Goal: Task Accomplishment & Management: Use online tool/utility

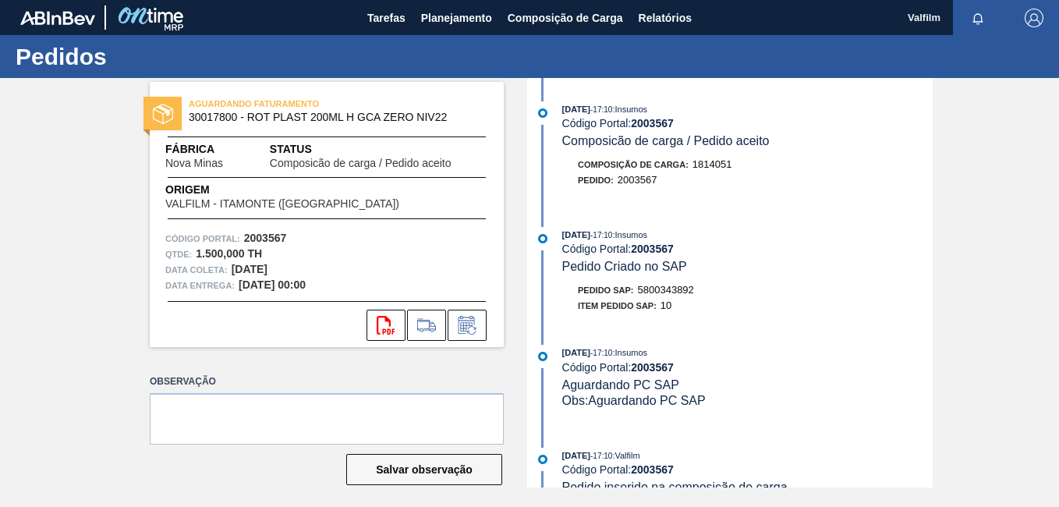
drag, startPoint x: 1024, startPoint y: 263, endPoint x: 984, endPoint y: 250, distance: 41.9
click at [1024, 263] on div "AGUARDANDO FATURAMENTO 30017800 - ROT PLAST 200ML H GCA ZERO NIV22 Fábrica Nova…" at bounding box center [529, 282] width 1059 height 409
drag, startPoint x: 698, startPoint y: 288, endPoint x: 635, endPoint y: 288, distance: 63.9
click at [635, 288] on div "Pedido SAP: 5800343892" at bounding box center [747, 290] width 370 height 16
copy span "5800343892"
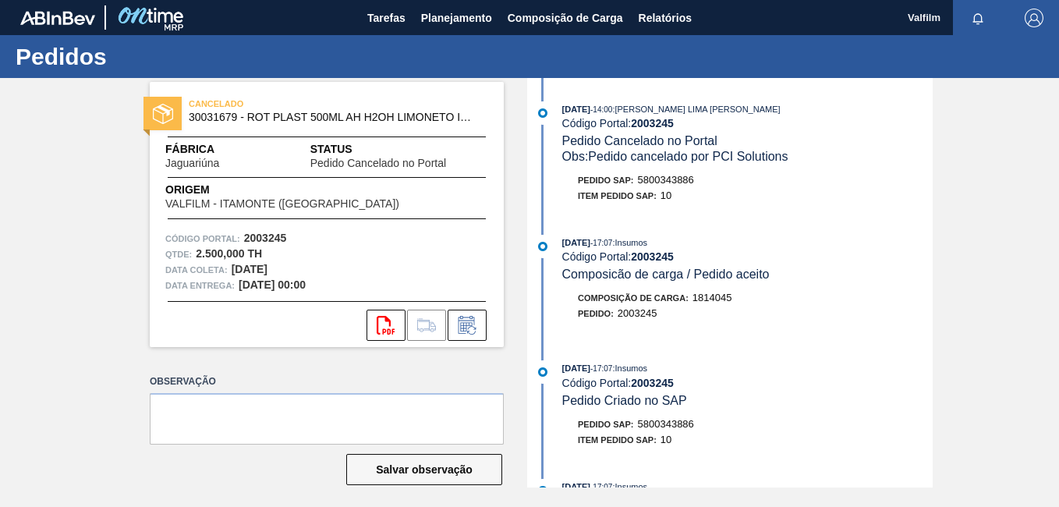
scroll to position [234, 0]
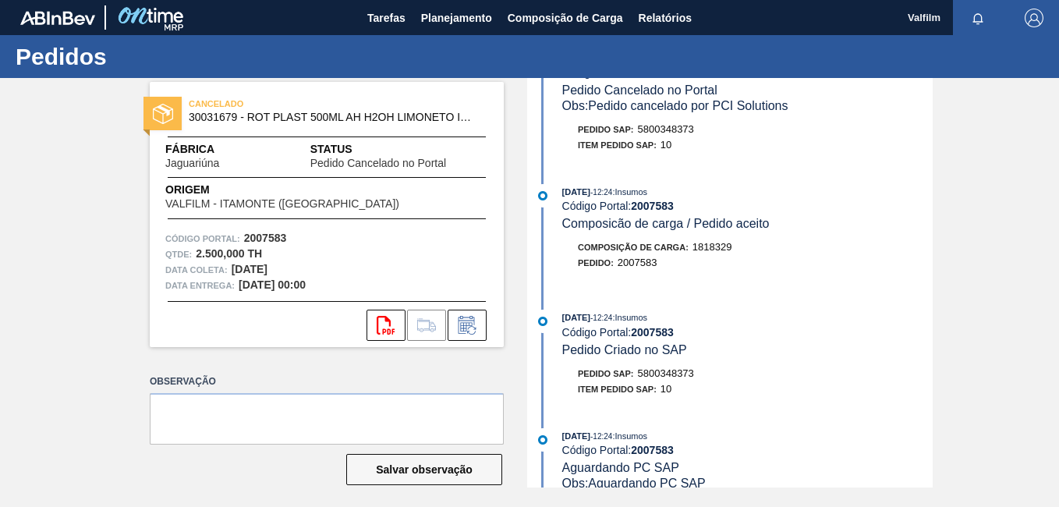
scroll to position [78, 0]
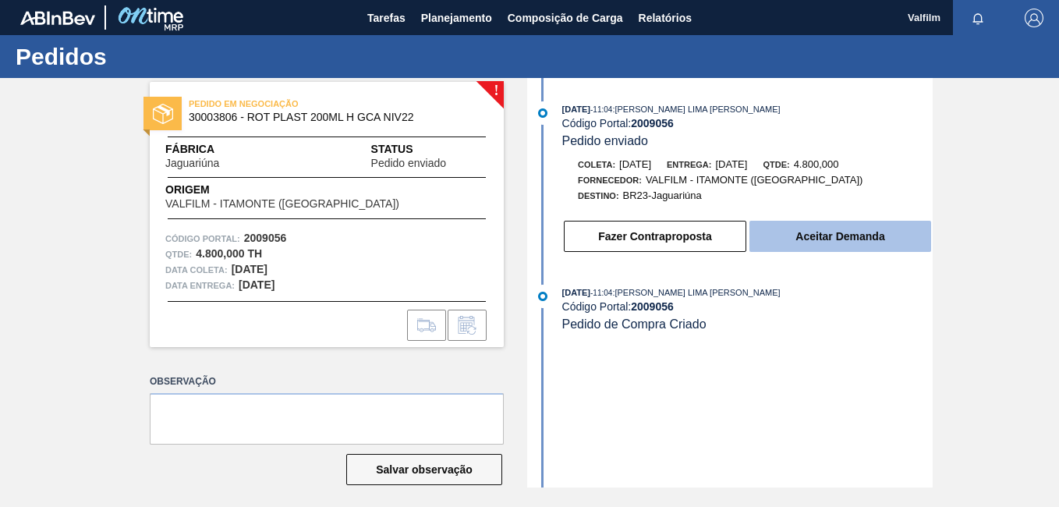
click at [851, 233] on button "Aceitar Demanda" at bounding box center [840, 236] width 182 height 31
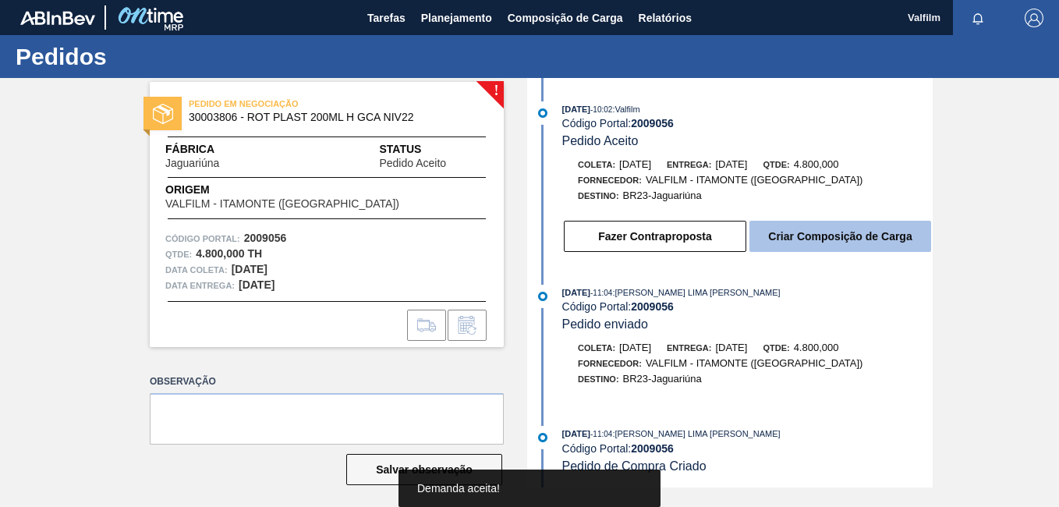
click at [827, 246] on button "Criar Composição de Carga" at bounding box center [840, 236] width 182 height 31
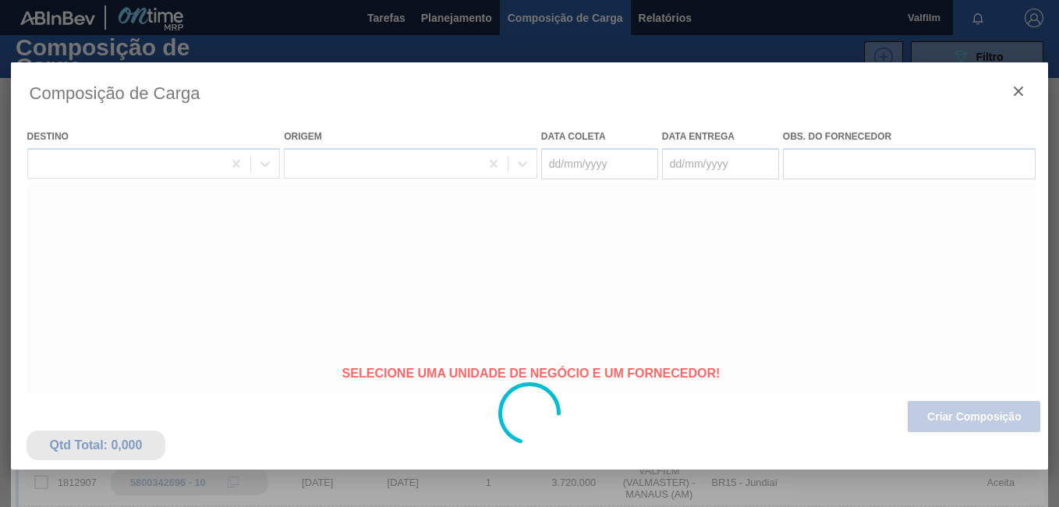
type coleta "27/09/2025"
type entrega "29/09/2025"
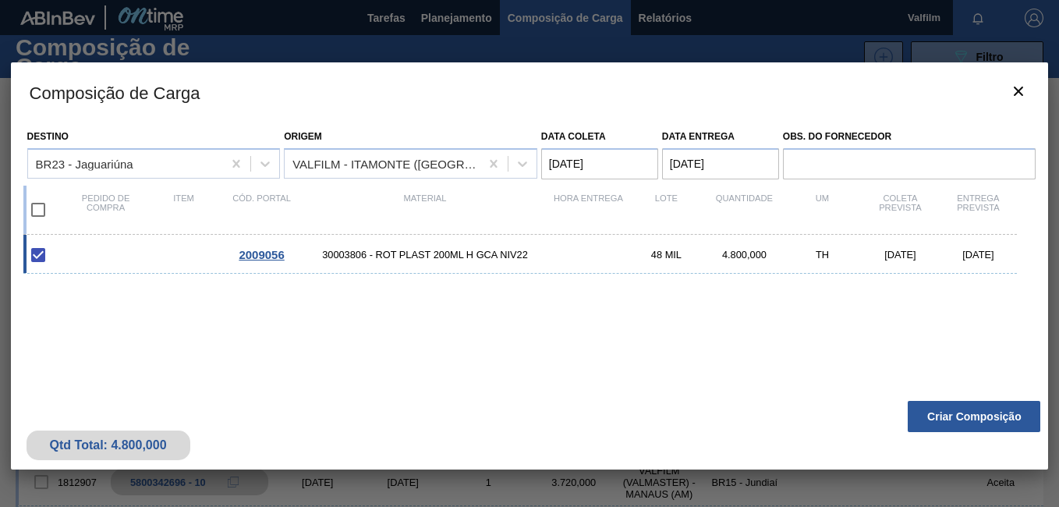
click at [959, 412] on button "Criar Composição" at bounding box center [973, 416] width 133 height 31
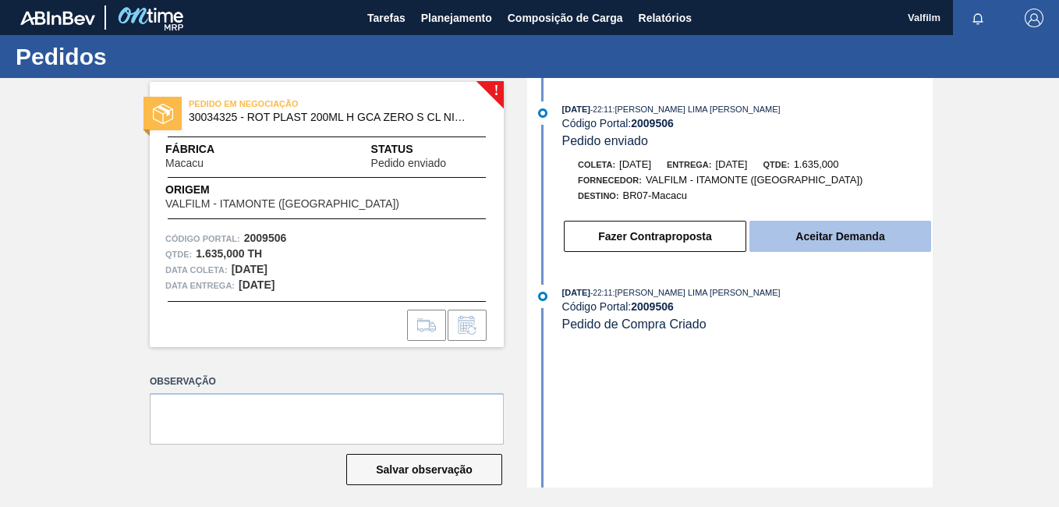
click at [816, 231] on button "Aceitar Demanda" at bounding box center [840, 236] width 182 height 31
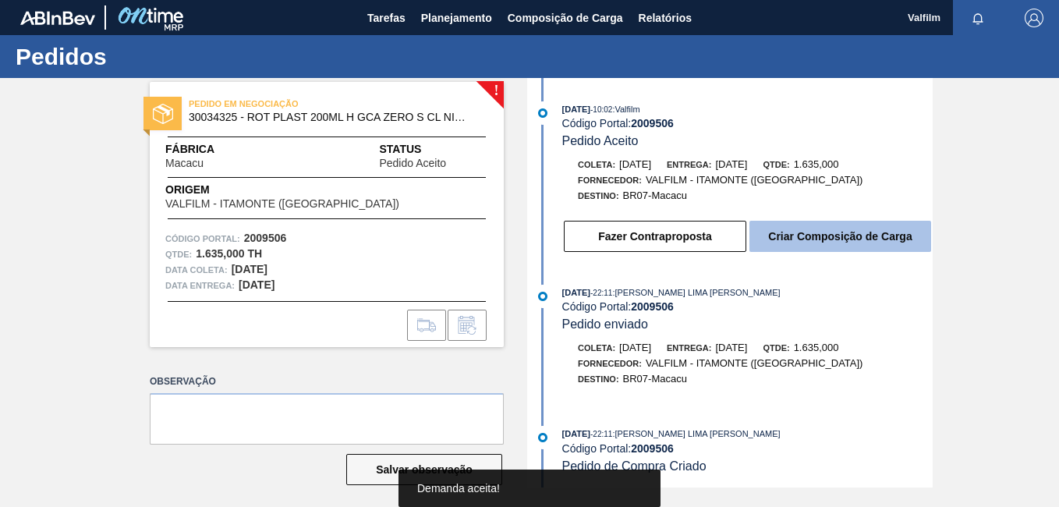
click at [821, 231] on button "Criar Composição de Carga" at bounding box center [840, 236] width 182 height 31
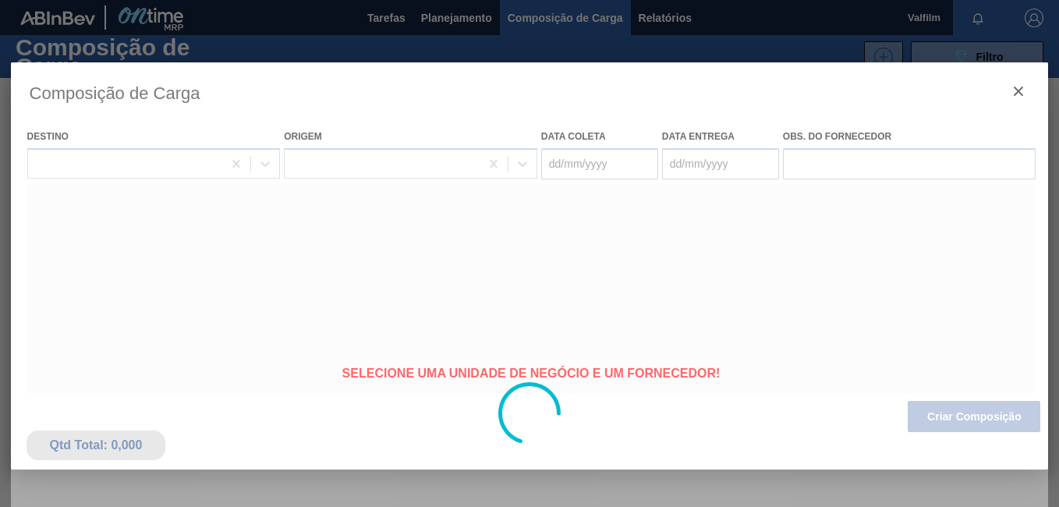
type coleta "13/09/2025"
type entrega "15/09/2025"
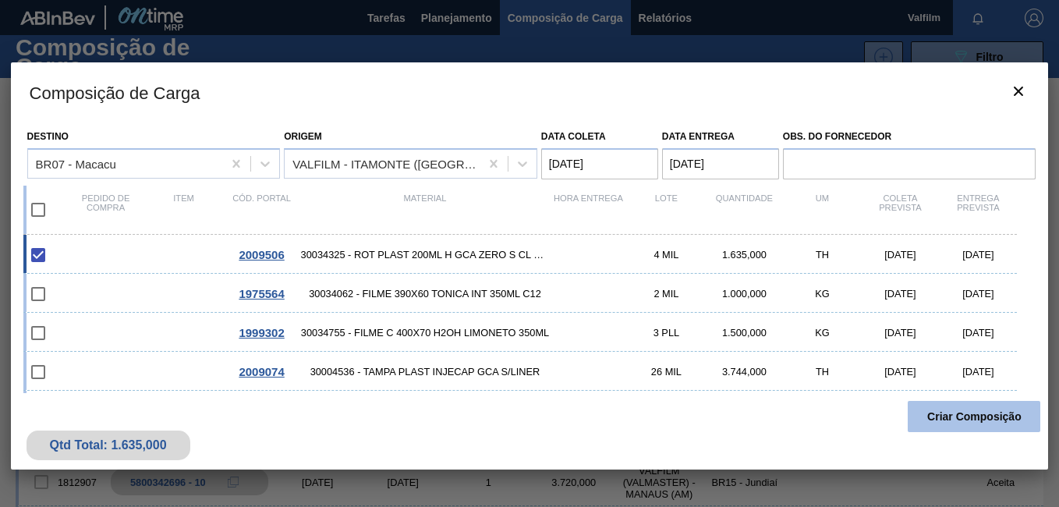
click at [952, 408] on button "Criar Composição" at bounding box center [973, 416] width 133 height 31
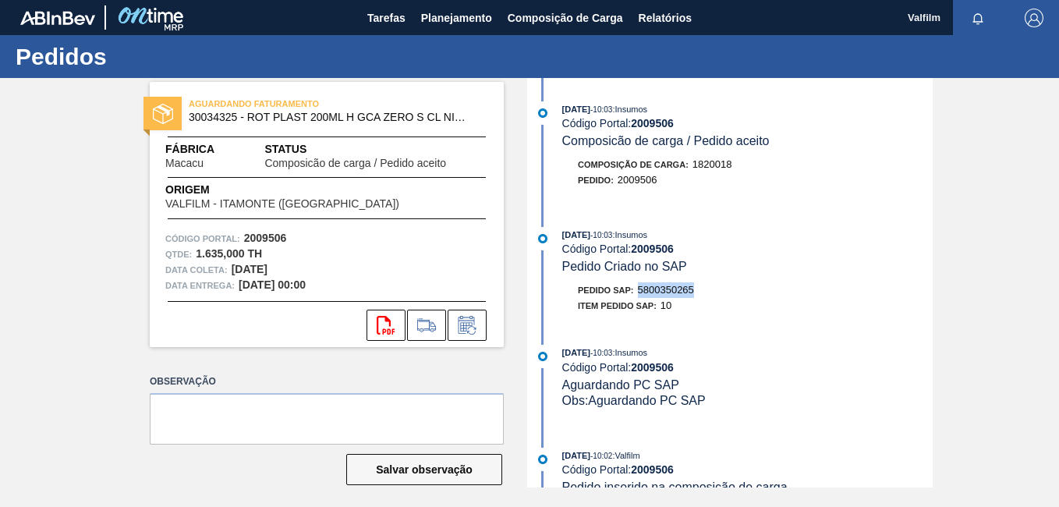
drag, startPoint x: 705, startPoint y: 295, endPoint x: 638, endPoint y: 286, distance: 67.6
click at [638, 286] on div "Pedido SAP: 5800350265" at bounding box center [747, 290] width 370 height 16
copy span "5800350265"
drag, startPoint x: 698, startPoint y: 293, endPoint x: 638, endPoint y: 289, distance: 60.2
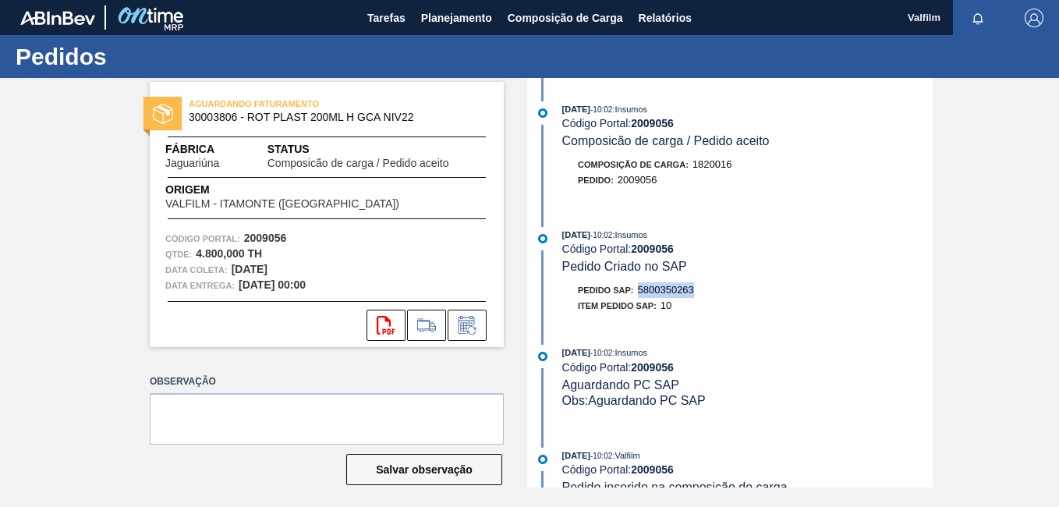
click at [638, 289] on div "Pedido SAP: 5800350263" at bounding box center [747, 290] width 370 height 16
copy span "5800350263"
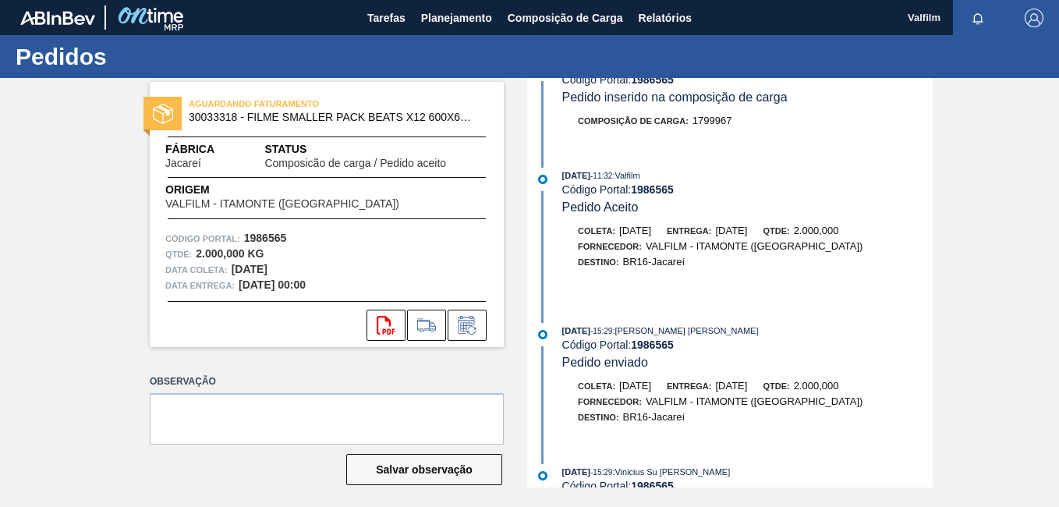
scroll to position [468, 0]
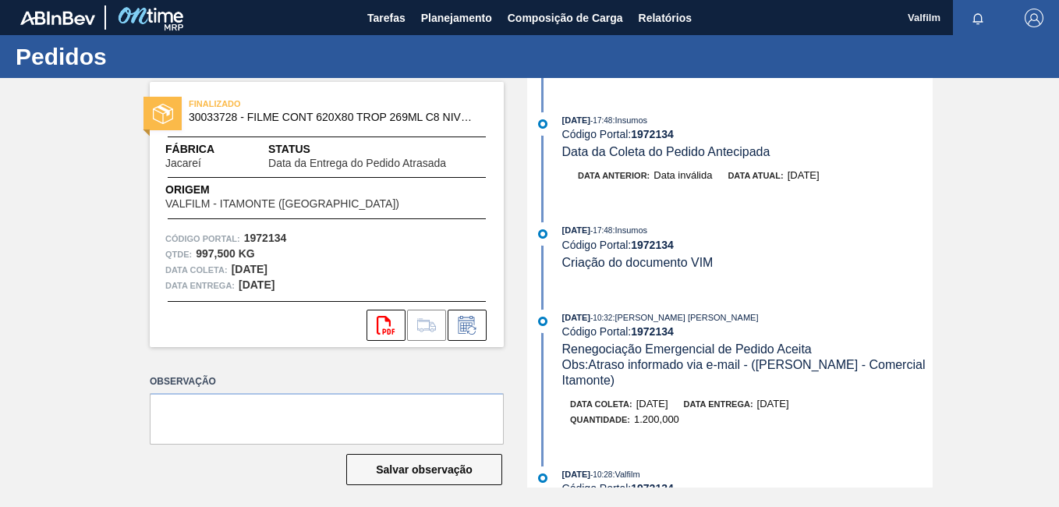
scroll to position [1247, 0]
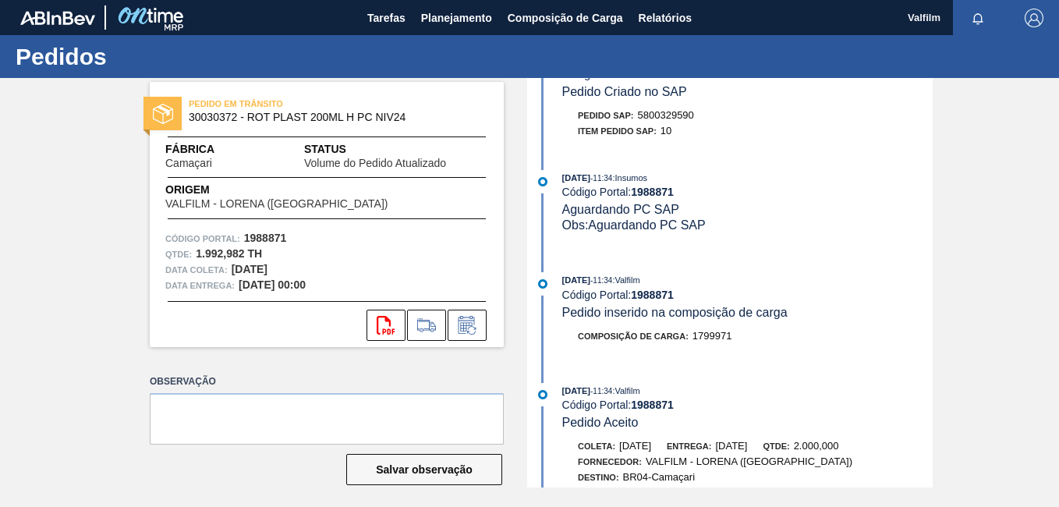
scroll to position [624, 0]
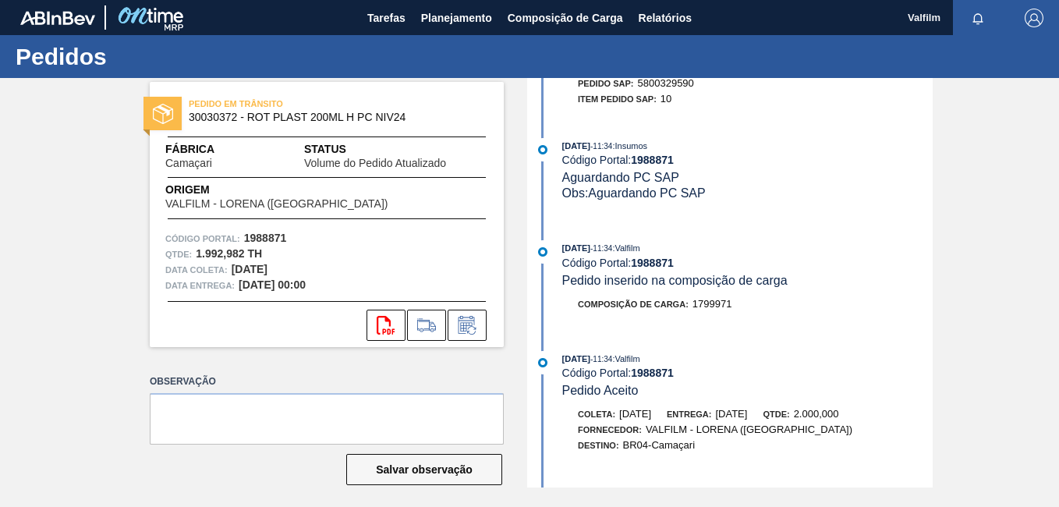
click at [906, 281] on div "[DATE] 11:34 : Valfilm Código Portal: 1988871 Pedido inserido na composição de …" at bounding box center [747, 264] width 370 height 48
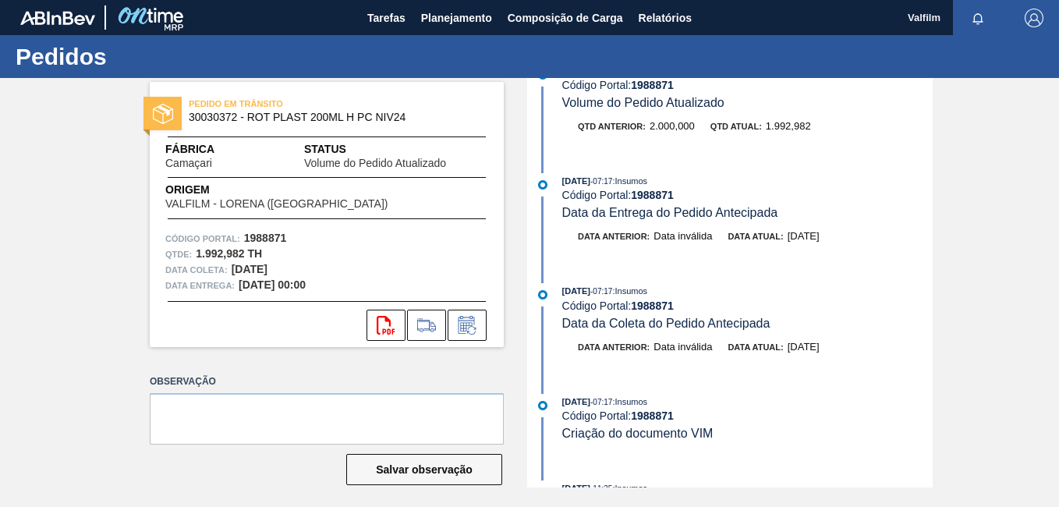
scroll to position [0, 0]
